Goal: Check status: Check status

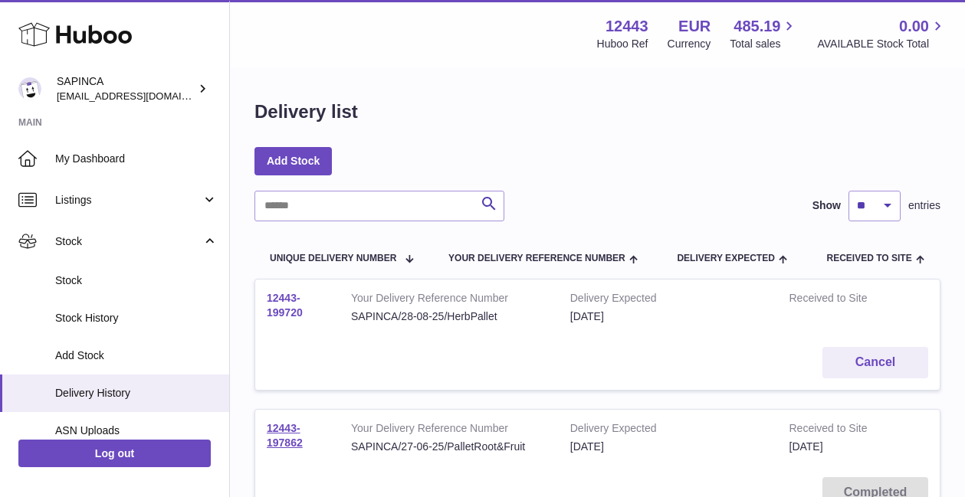
click at [286, 308] on link "12443-199720" at bounding box center [285, 305] width 36 height 27
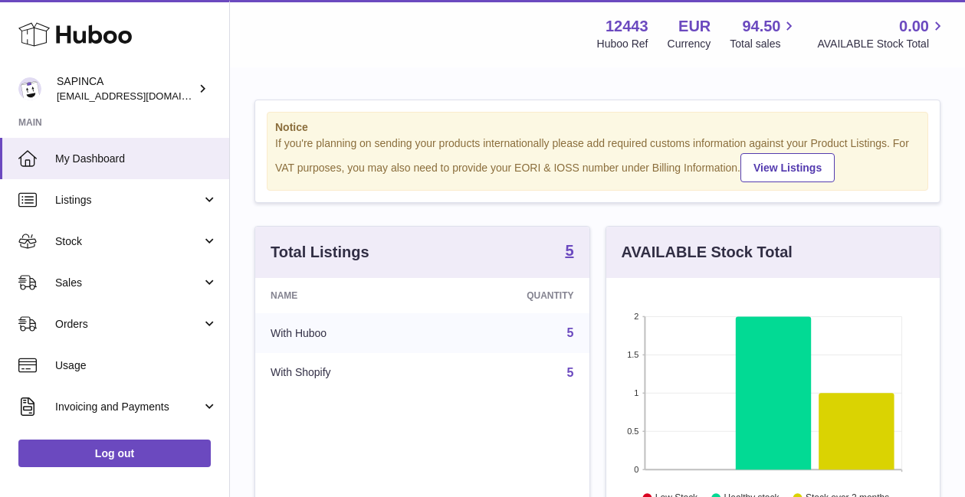
scroll to position [239, 333]
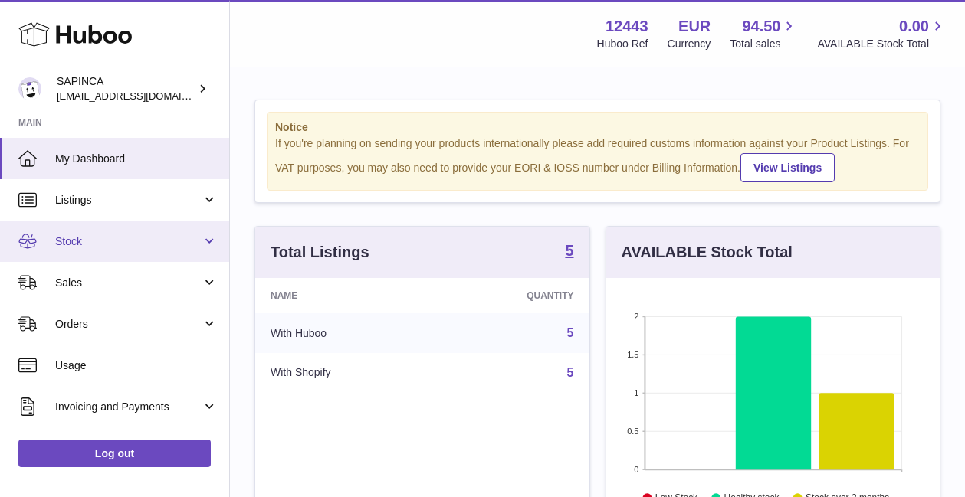
click at [67, 238] on span "Stock" at bounding box center [128, 242] width 146 height 15
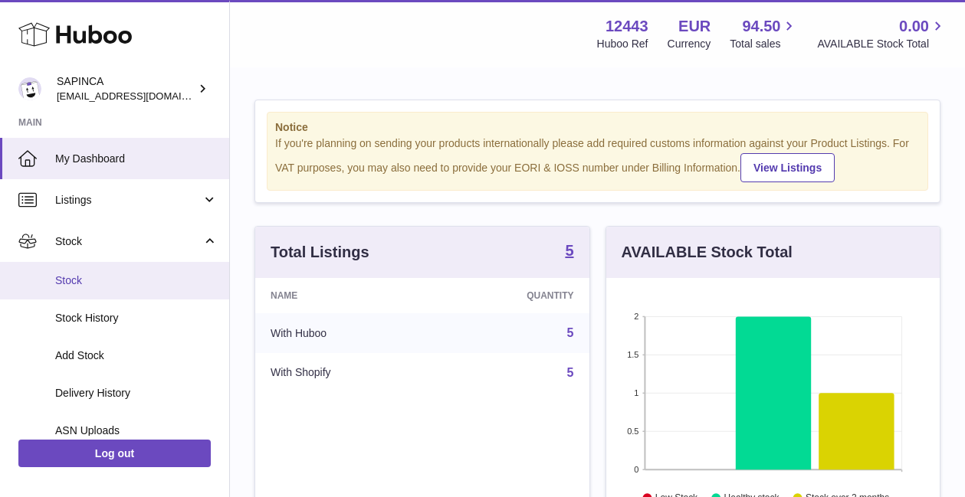
click at [67, 275] on span "Stock" at bounding box center [136, 281] width 162 height 15
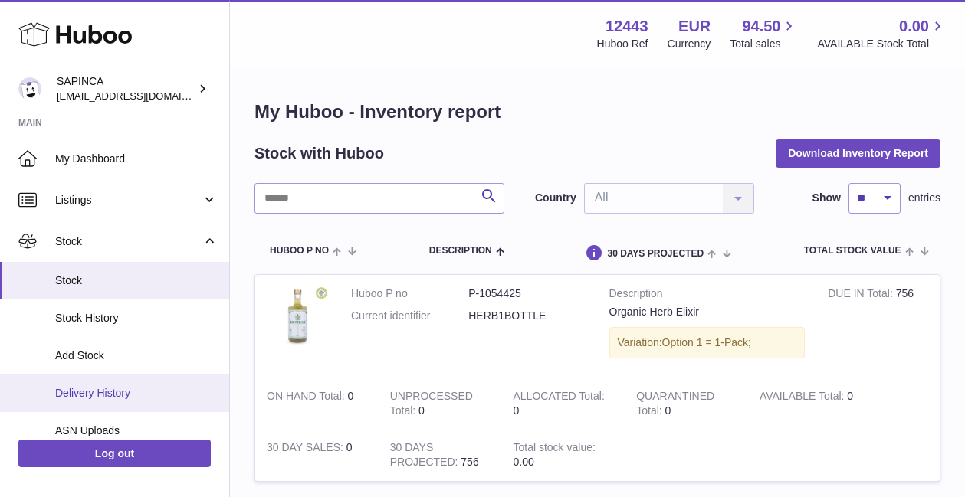
click at [72, 389] on span "Delivery History" at bounding box center [136, 393] width 162 height 15
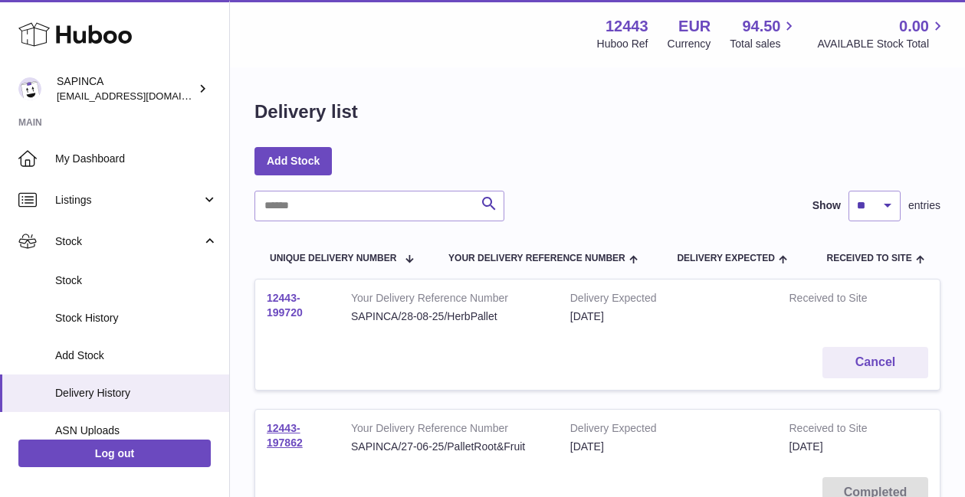
click at [283, 300] on link "12443-199720" at bounding box center [285, 305] width 36 height 27
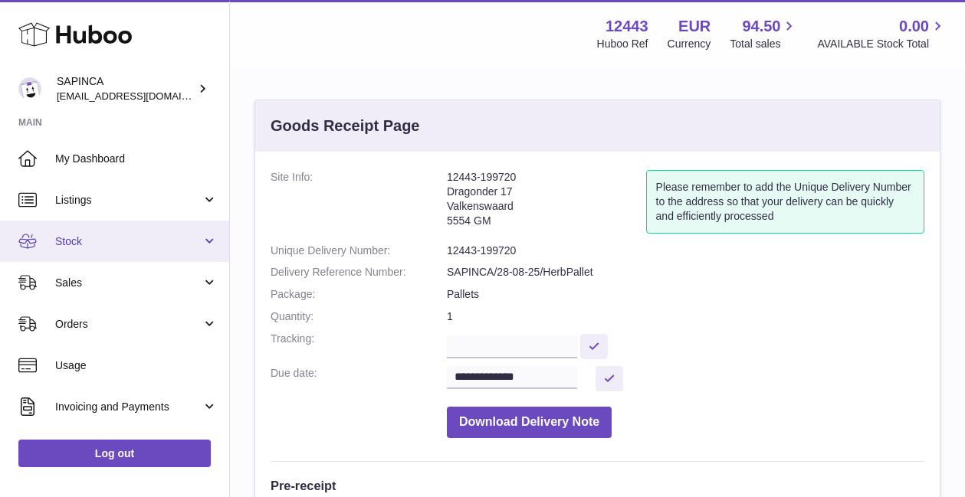
click at [84, 242] on span "Stock" at bounding box center [128, 242] width 146 height 15
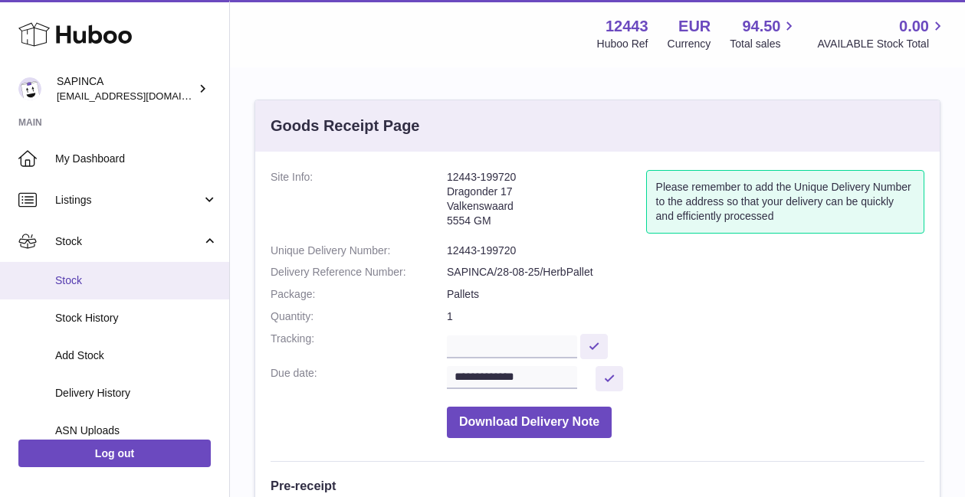
click at [77, 268] on link "Stock" at bounding box center [114, 281] width 229 height 38
